Goal: Task Accomplishment & Management: Manage account settings

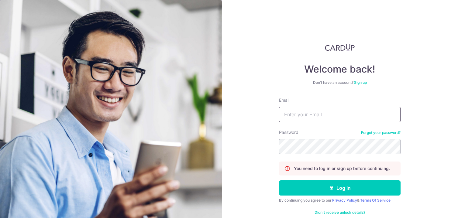
type input "[PERSON_NAME][EMAIL_ADDRESS][PERSON_NAME][DOMAIN_NAME]"
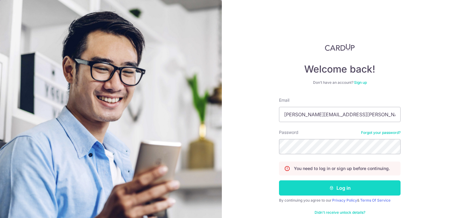
click at [313, 182] on button "Log in" at bounding box center [340, 188] width 122 height 15
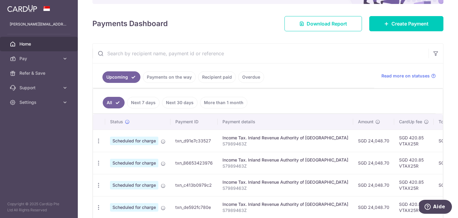
scroll to position [76, 0]
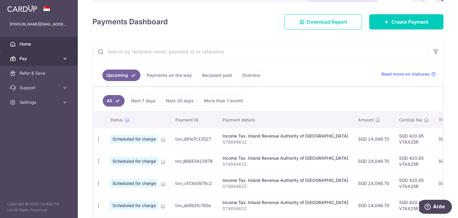
click at [62, 62] on link "Pay" at bounding box center [39, 58] width 78 height 15
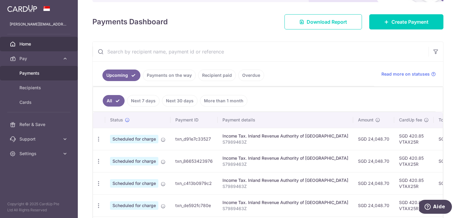
click at [50, 76] on span "Payments" at bounding box center [39, 73] width 40 height 6
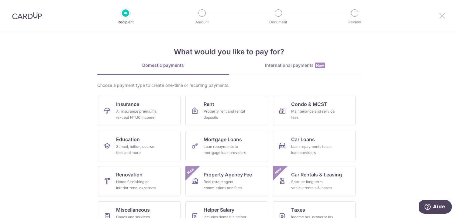
click at [440, 16] on icon at bounding box center [442, 16] width 7 height 8
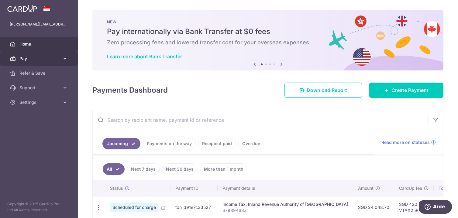
click at [57, 62] on link "Pay" at bounding box center [39, 58] width 78 height 15
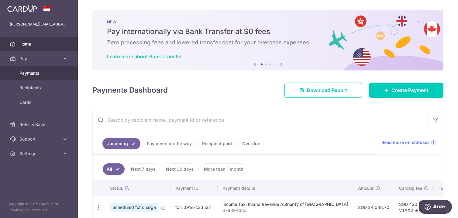
click at [41, 73] on span "Payments" at bounding box center [39, 73] width 40 height 6
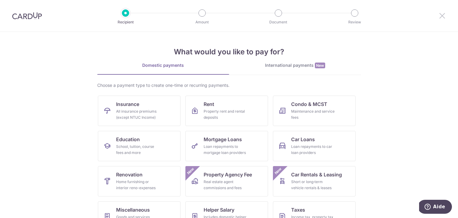
click at [443, 16] on icon at bounding box center [442, 16] width 7 height 8
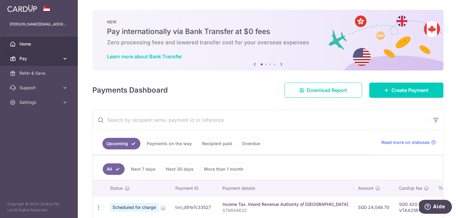
click at [67, 61] on icon at bounding box center [65, 59] width 6 height 6
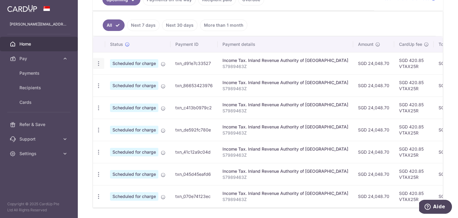
click at [98, 66] on icon "button" at bounding box center [98, 63] width 6 height 6
click at [114, 81] on span "Update payment" at bounding box center [130, 80] width 41 height 7
radio input "true"
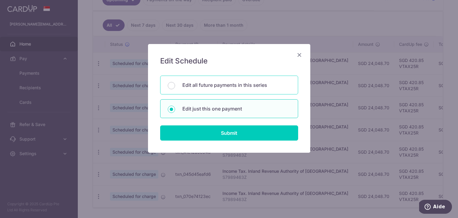
click at [243, 83] on p "Edit all future payments in this series" at bounding box center [236, 84] width 108 height 7
click at [175, 83] on input "Edit all future payments in this series" at bounding box center [171, 85] width 7 height 7
radio input "true"
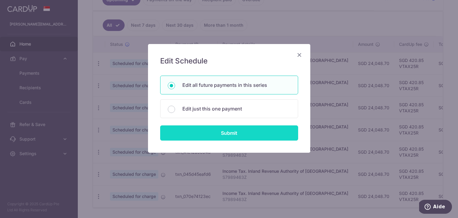
click at [237, 133] on input "Submit" at bounding box center [229, 133] width 138 height 15
radio input "true"
type input "24,048.70"
type input "S7989463Z"
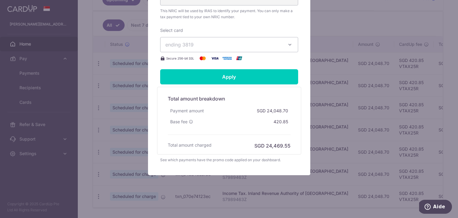
scroll to position [244, 0]
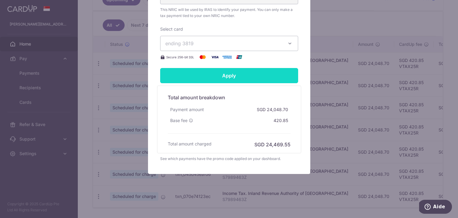
click at [246, 75] on input "Apply" at bounding box center [229, 75] width 138 height 15
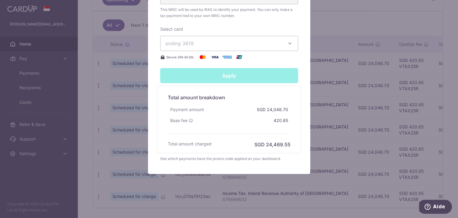
type input "Successfully Applied"
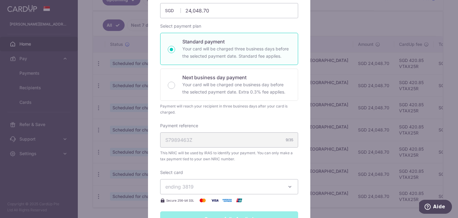
scroll to position [0, 0]
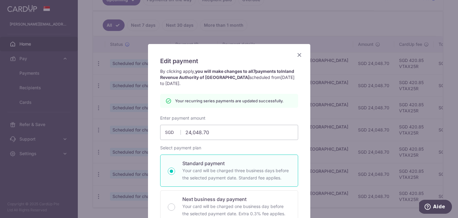
click at [298, 55] on icon "Close" at bounding box center [299, 55] width 7 height 8
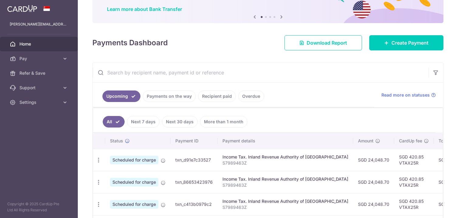
scroll to position [61, 0]
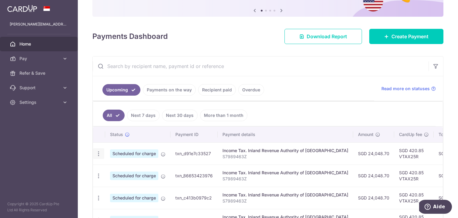
click at [98, 153] on icon "button" at bounding box center [98, 154] width 6 height 6
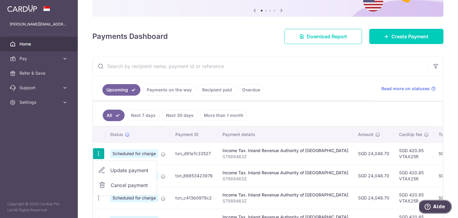
click at [430, 205] on icon "Aide" at bounding box center [428, 207] width 6 height 6
